Goal: Task Accomplishment & Management: Use online tool/utility

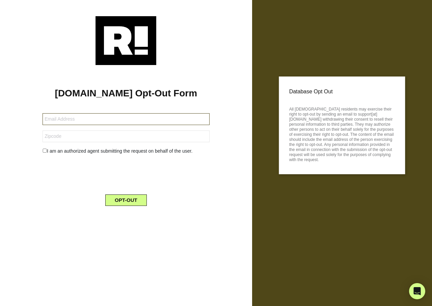
type input "[PERSON_NAME][EMAIL_ADDRESS][DOMAIN_NAME]"
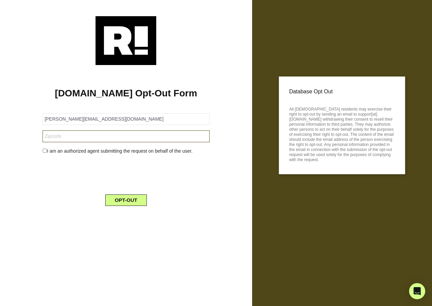
type input "71945"
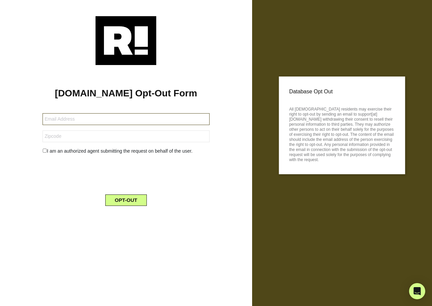
type input "[EMAIL_ADDRESS][DOMAIN_NAME]"
type input "T0M 1X0"
type input "foord1@outlook.com"
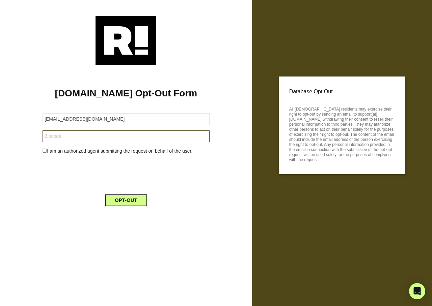
type input "T0M 1X0"
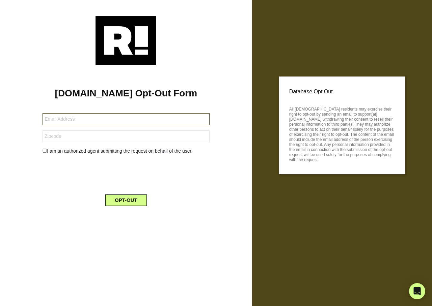
type input "[EMAIL_ADDRESS][DOMAIN_NAME]"
type input "T0M 1X0"
